Goal: Task Accomplishment & Management: Manage account settings

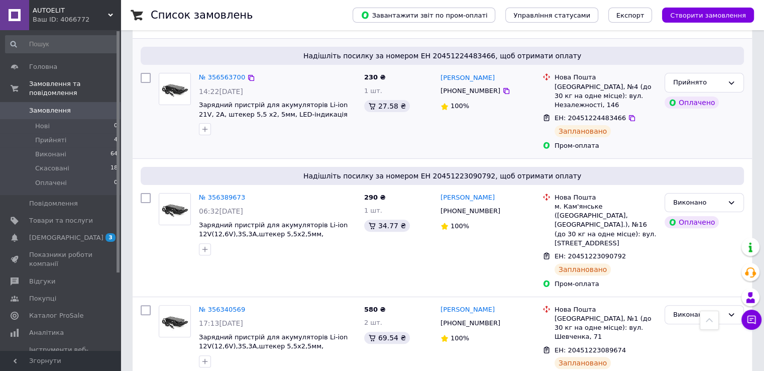
scroll to position [151, 0]
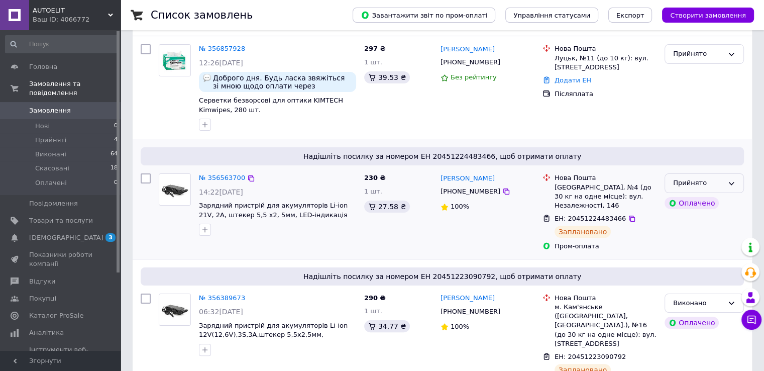
click at [694, 182] on div "Прийнято" at bounding box center [698, 183] width 50 height 11
click at [697, 200] on li "Виконано" at bounding box center [704, 204] width 78 height 19
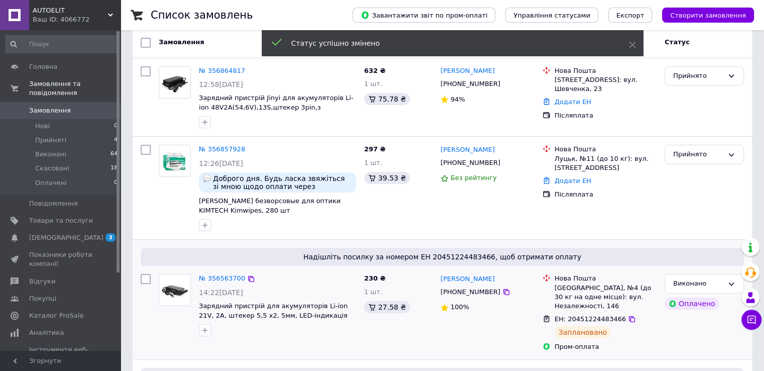
scroll to position [0, 0]
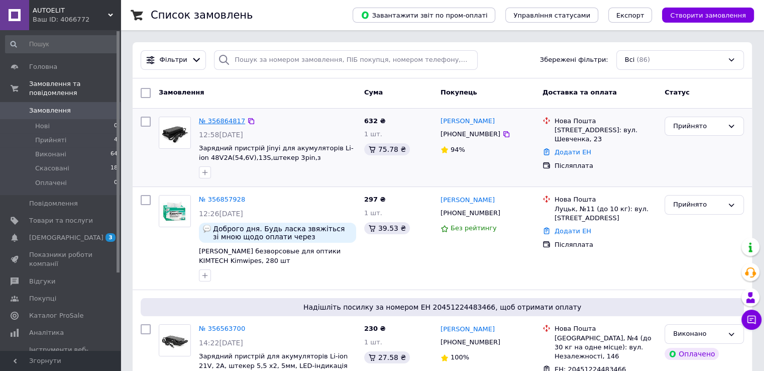
click at [222, 120] on link "№ 356864817" at bounding box center [222, 121] width 46 height 8
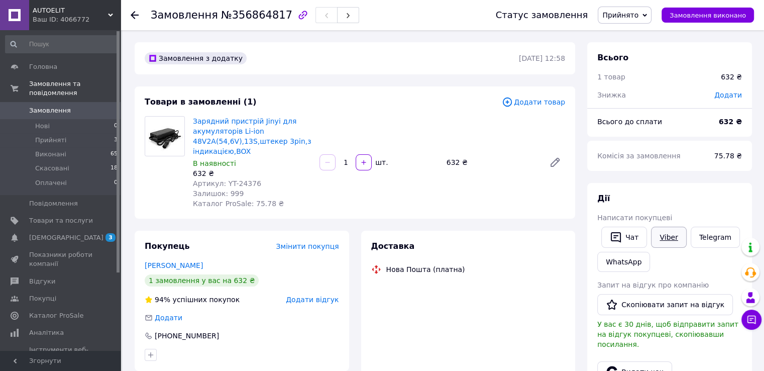
click at [671, 235] on link "Viber" at bounding box center [668, 236] width 35 height 21
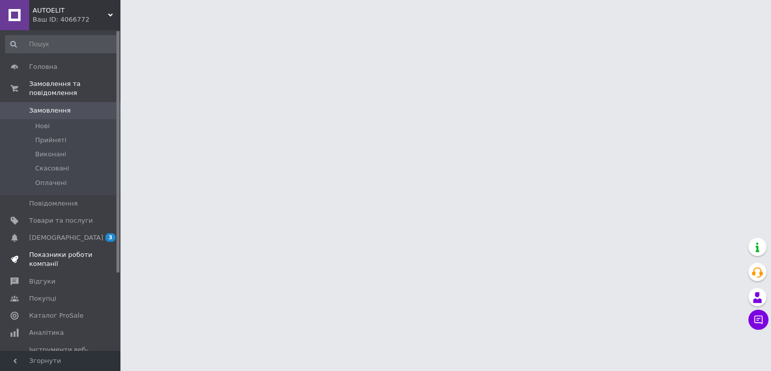
click at [54, 250] on span "Показники роботи компанії" at bounding box center [61, 259] width 64 height 18
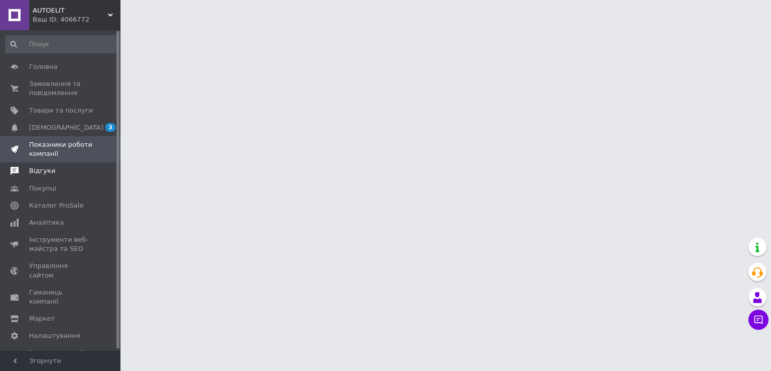
click at [77, 177] on link "Відгуки" at bounding box center [62, 170] width 124 height 17
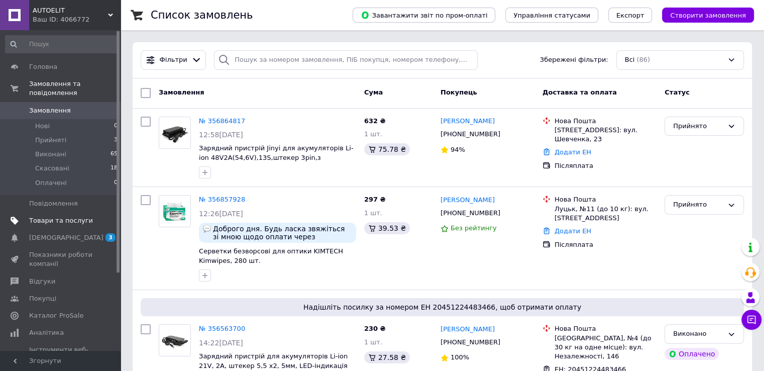
click at [80, 219] on link "Товари та послуги" at bounding box center [62, 220] width 124 height 17
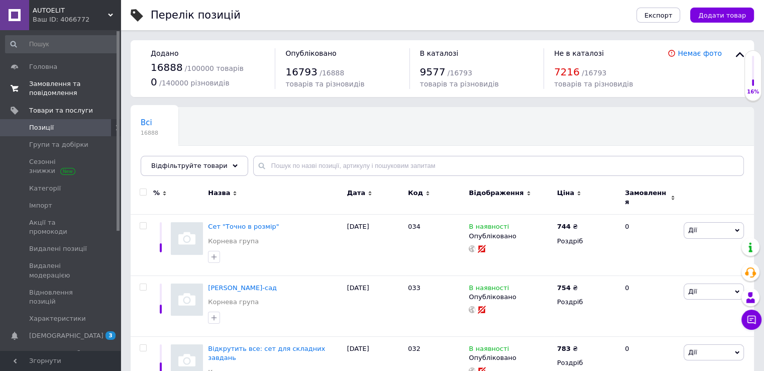
click at [93, 88] on span "0 0" at bounding box center [107, 88] width 28 height 18
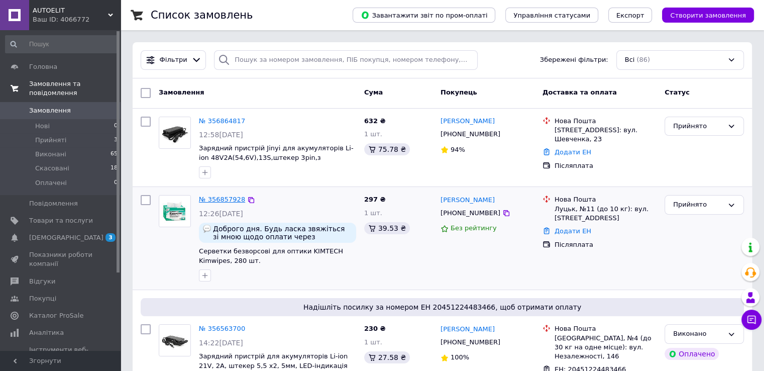
click at [218, 196] on link "№ 356857928" at bounding box center [222, 199] width 46 height 8
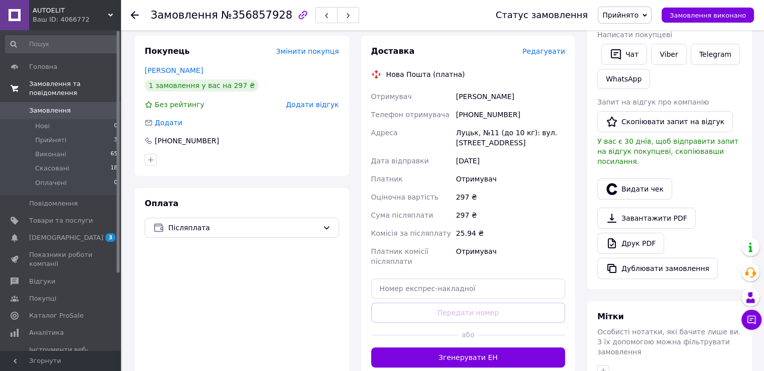
scroll to position [251, 0]
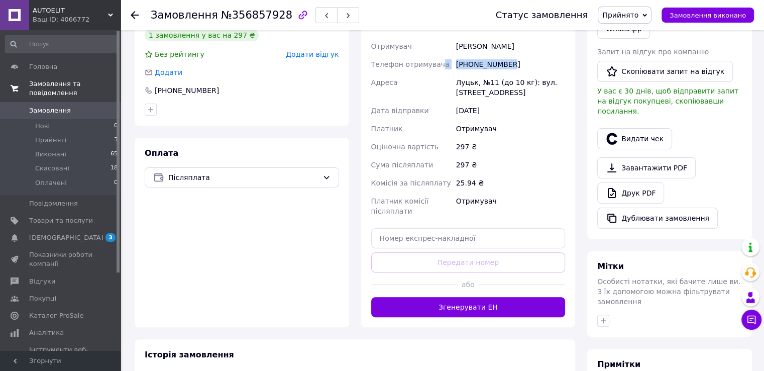
drag, startPoint x: 506, startPoint y: 57, endPoint x: 442, endPoint y: 55, distance: 63.8
click at [442, 55] on div "Отримувач [PERSON_NAME] Телефон отримувача [PHONE_NUMBER] Адреса Луцьк, №11 (до…" at bounding box center [468, 128] width 198 height 183
copy div "Телефон отримувача [PHONE_NUMBER]"
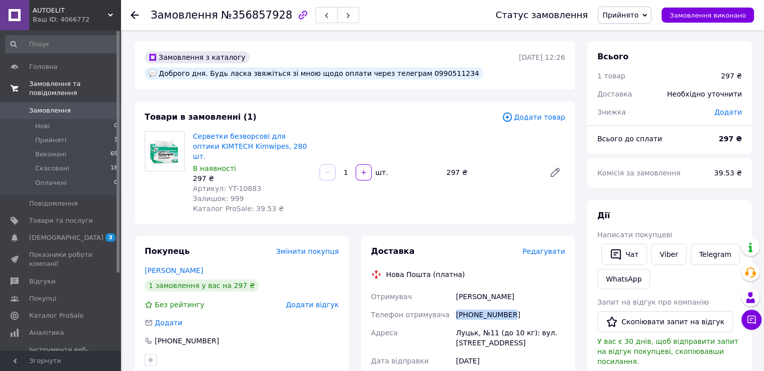
scroll to position [0, 0]
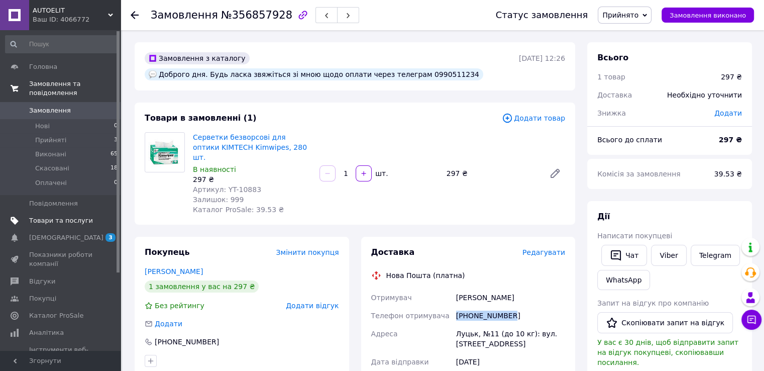
click at [60, 216] on span "Товари та послуги" at bounding box center [61, 220] width 64 height 9
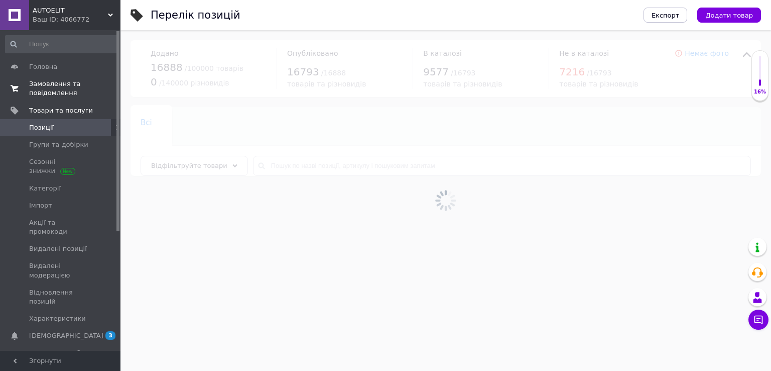
click at [74, 331] on span "[DEMOGRAPHIC_DATA]" at bounding box center [61, 335] width 64 height 9
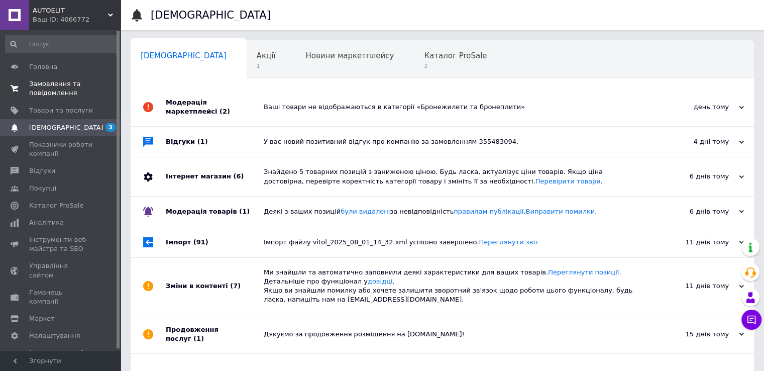
scroll to position [34, 0]
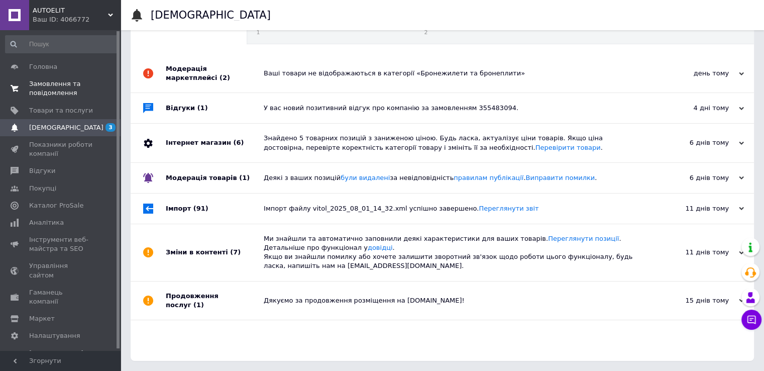
click at [252, 282] on div "Продовження послуг (1)" at bounding box center [215, 300] width 98 height 38
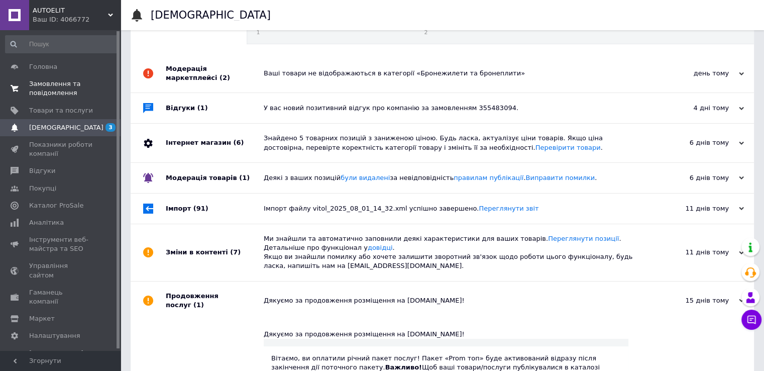
drag, startPoint x: 251, startPoint y: 250, endPoint x: 253, endPoint y: 208, distance: 41.7
click at [251, 246] on div "Зміни в контенті (7)" at bounding box center [215, 252] width 98 height 57
drag, startPoint x: 253, startPoint y: 205, endPoint x: 255, endPoint y: 196, distance: 9.4
click at [254, 200] on div "Імпорт (91)" at bounding box center [215, 208] width 98 height 30
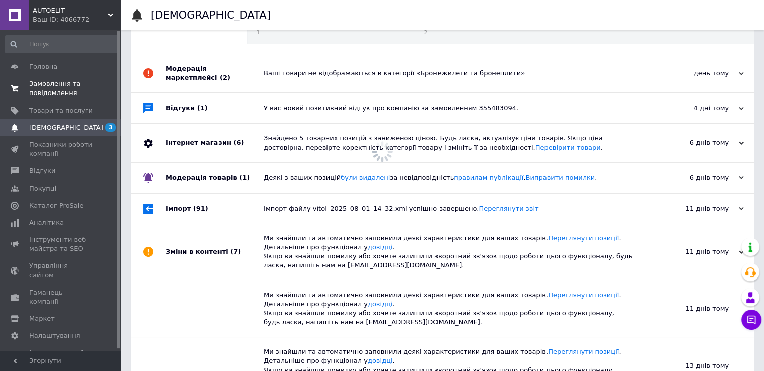
click at [261, 168] on div "Модерація товарів (1)" at bounding box center [215, 178] width 98 height 30
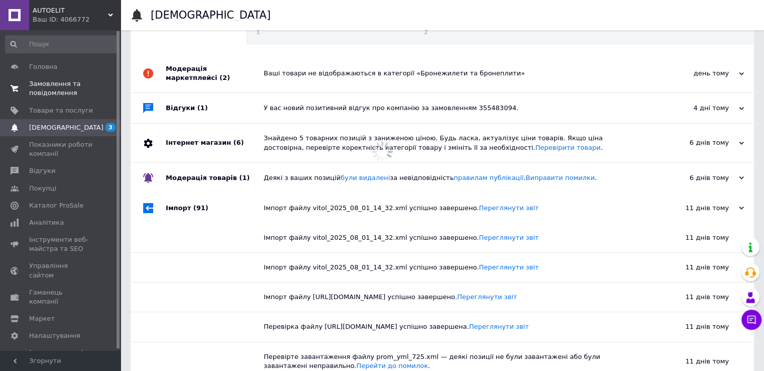
click at [261, 137] on div "Інтернет магазин (6)" at bounding box center [215, 143] width 98 height 38
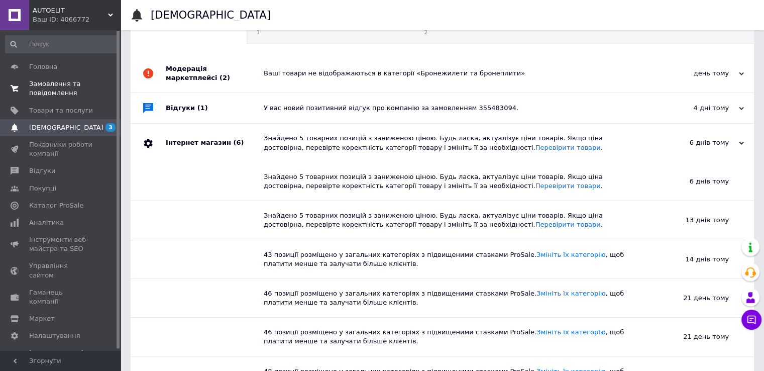
drag, startPoint x: 257, startPoint y: 112, endPoint x: 274, endPoint y: 78, distance: 38.0
click at [259, 109] on div "Відгуки (1)" at bounding box center [215, 108] width 98 height 30
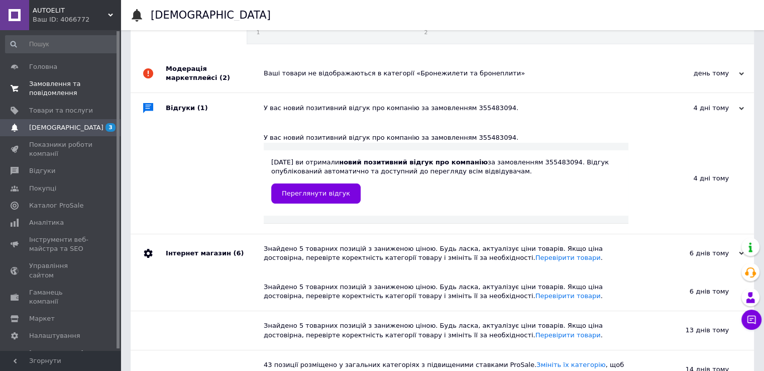
click at [275, 76] on div "Ваші товари не відображаються в категорії «Бронежилети та бронеплити»" at bounding box center [454, 73] width 380 height 38
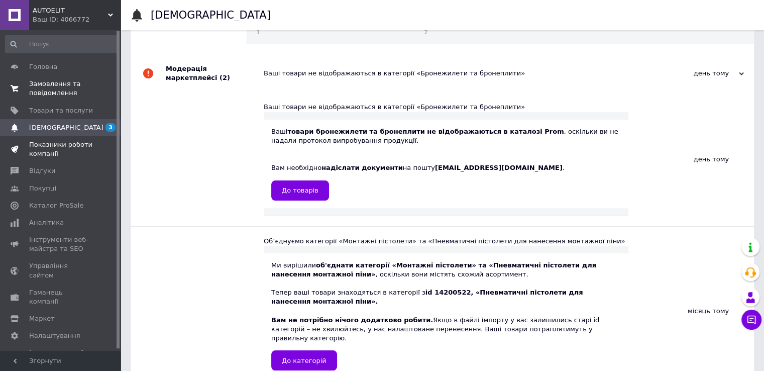
click at [93, 147] on span at bounding box center [107, 149] width 28 height 18
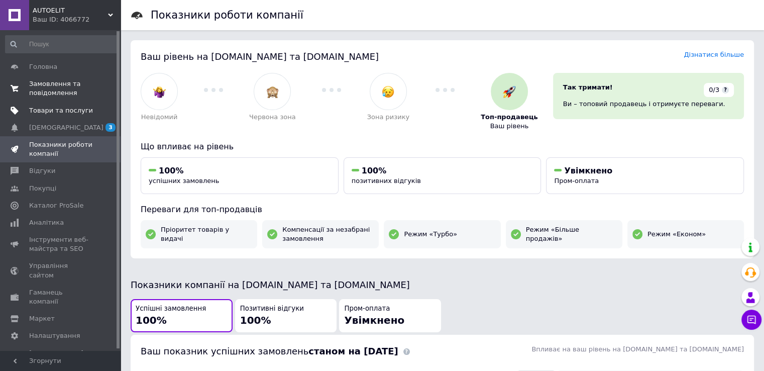
click at [93, 110] on span at bounding box center [107, 110] width 28 height 9
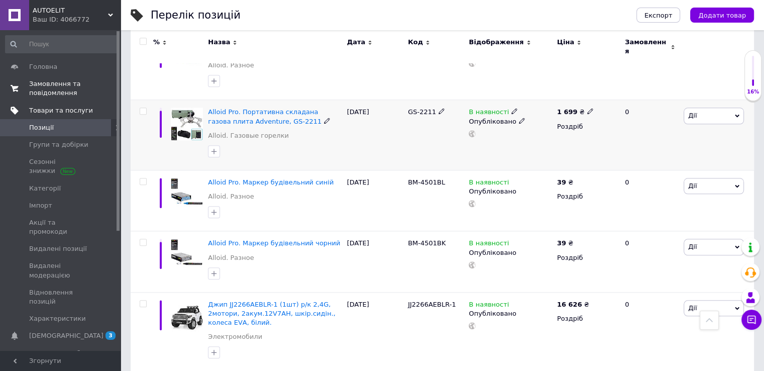
scroll to position [1055, 0]
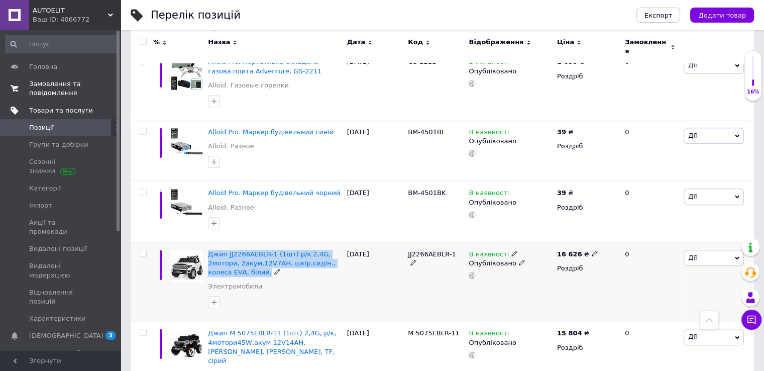
drag, startPoint x: 206, startPoint y: 207, endPoint x: 234, endPoint y: 222, distance: 31.9
click at [246, 242] on div "Джип JJ2266AEBLR-1 (1шт) р/к 2,4G, 2мотори, 2акум.12V7AH, шкір.сидін., колеса Е…" at bounding box center [274, 281] width 139 height 79
copy div "Джип JJ2266AEBLR-1 (1шт) р/к 2,4G, 2мотори, 2акум.12V7AH, шкір.сидін., колеса Е…"
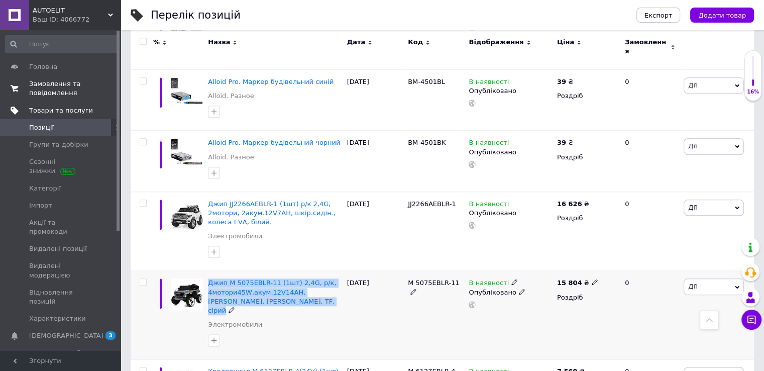
drag, startPoint x: 205, startPoint y: 234, endPoint x: 245, endPoint y: 247, distance: 41.4
click at [262, 271] on div "Джип M 5075EBLR-11 (1шт) 2,4G, р/к, 4мотори45W,акум.12V14AH, [PERSON_NAME], шкі…" at bounding box center [274, 315] width 139 height 88
copy div "Джип M 5075EBLR-11 (1шт) 2,4G, р/к, 4мотори45W,акум.12V14AH, [PERSON_NAME], [PE…"
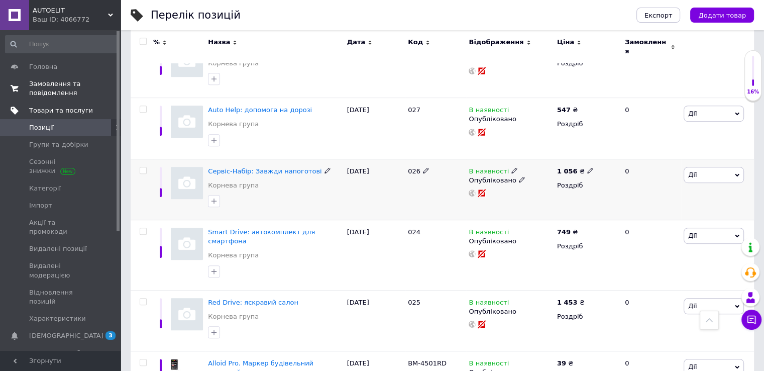
scroll to position [502, 0]
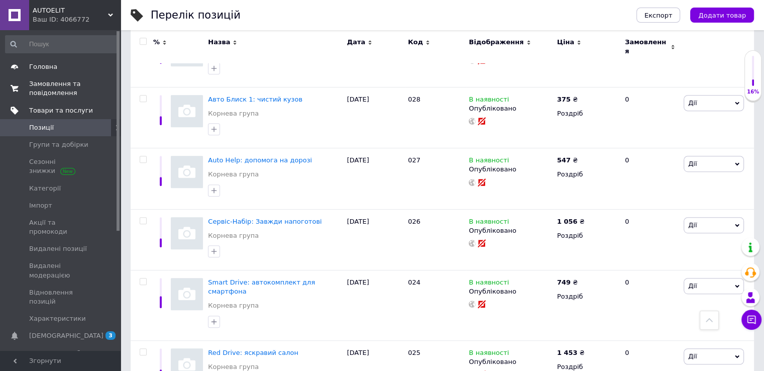
click at [78, 71] on span "Головна" at bounding box center [61, 66] width 64 height 9
